Goal: Task Accomplishment & Management: Complete application form

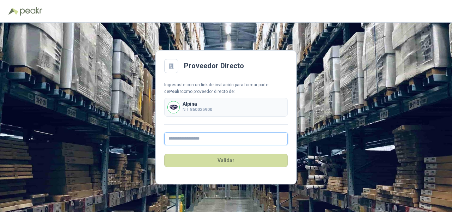
click at [169, 138] on input "text" at bounding box center [226, 138] width 124 height 13
type input "**********"
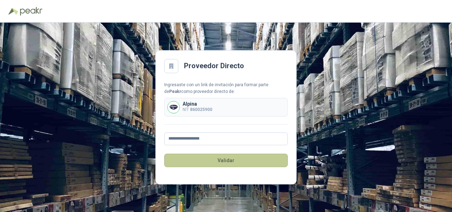
click at [227, 161] on button "Validar" at bounding box center [226, 160] width 124 height 13
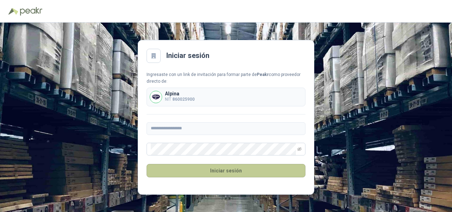
click at [226, 171] on button "Iniciar sesión" at bounding box center [226, 170] width 159 height 13
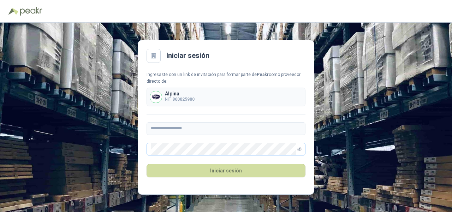
click at [299, 148] on icon "eye-invisible" at bounding box center [299, 149] width 4 height 4
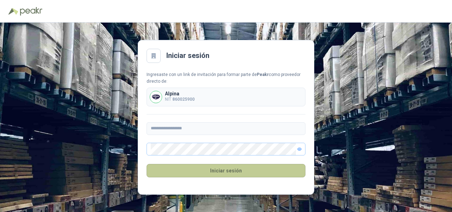
click at [225, 169] on button "Iniciar sesión" at bounding box center [226, 170] width 159 height 13
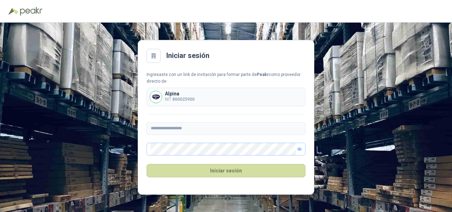
click at [172, 96] on p "NIT 860025900" at bounding box center [180, 99] width 30 height 7
click at [298, 146] on span at bounding box center [299, 149] width 4 height 12
click at [300, 148] on icon "eye" at bounding box center [300, 149] width 4 height 2
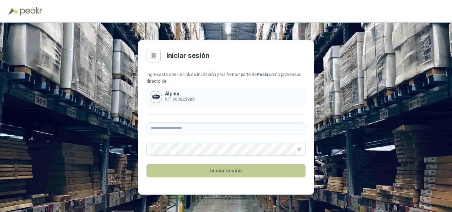
click at [224, 170] on button "Iniciar sesión" at bounding box center [226, 170] width 159 height 13
